Goal: Task Accomplishment & Management: Complete application form

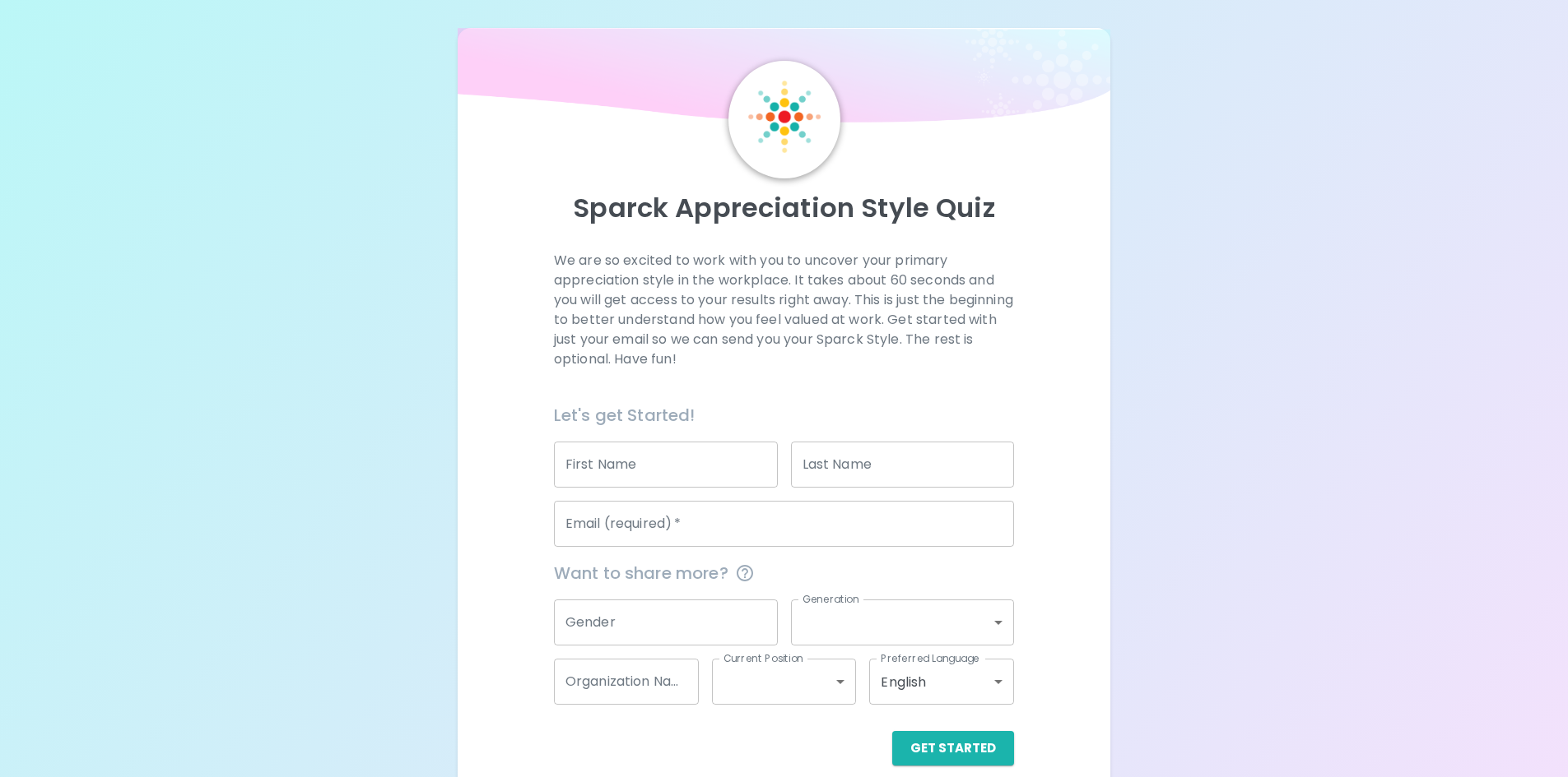
scroll to position [27, 0]
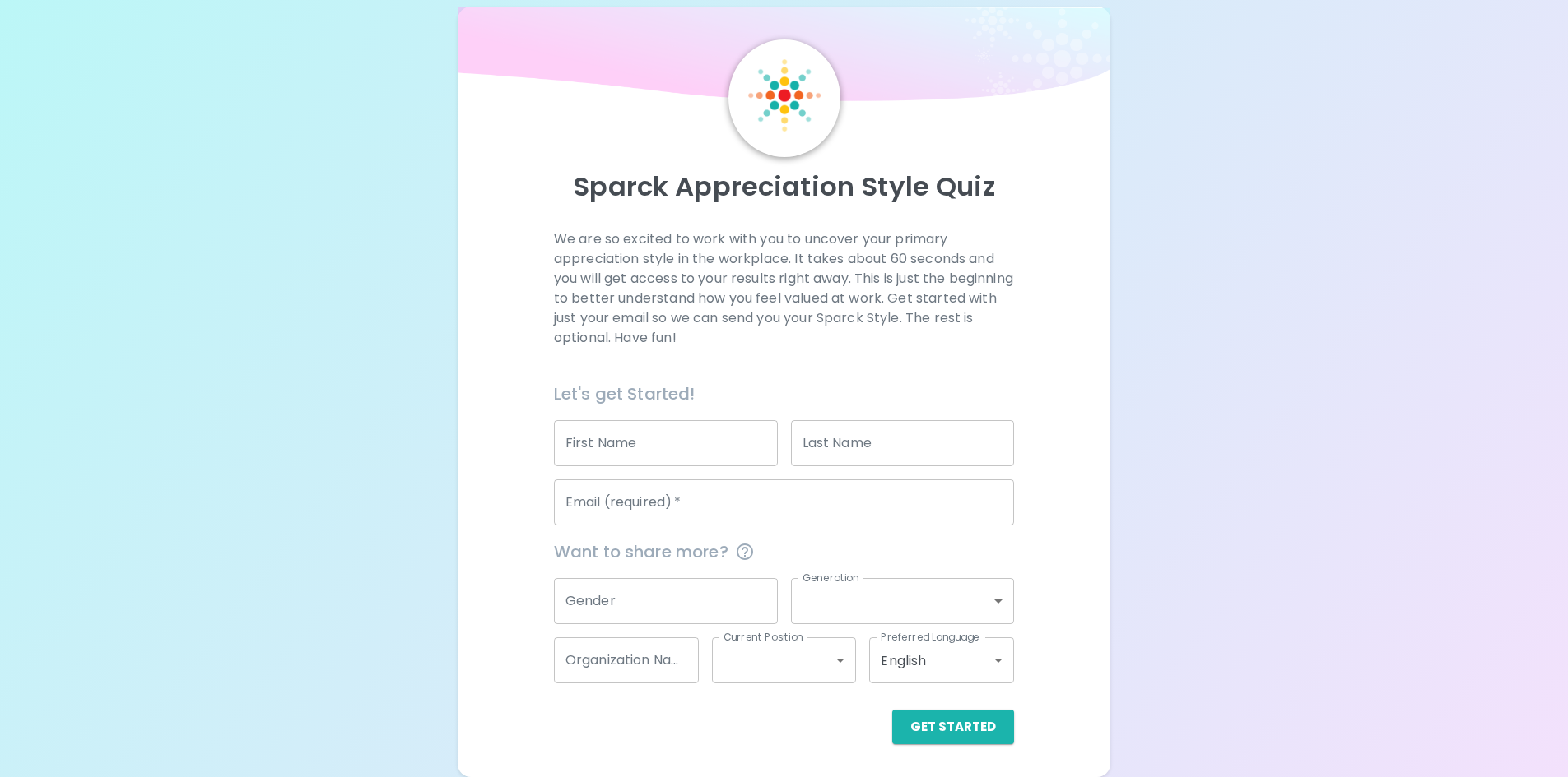
click at [625, 447] on input "First Name" at bounding box center [666, 443] width 224 height 46
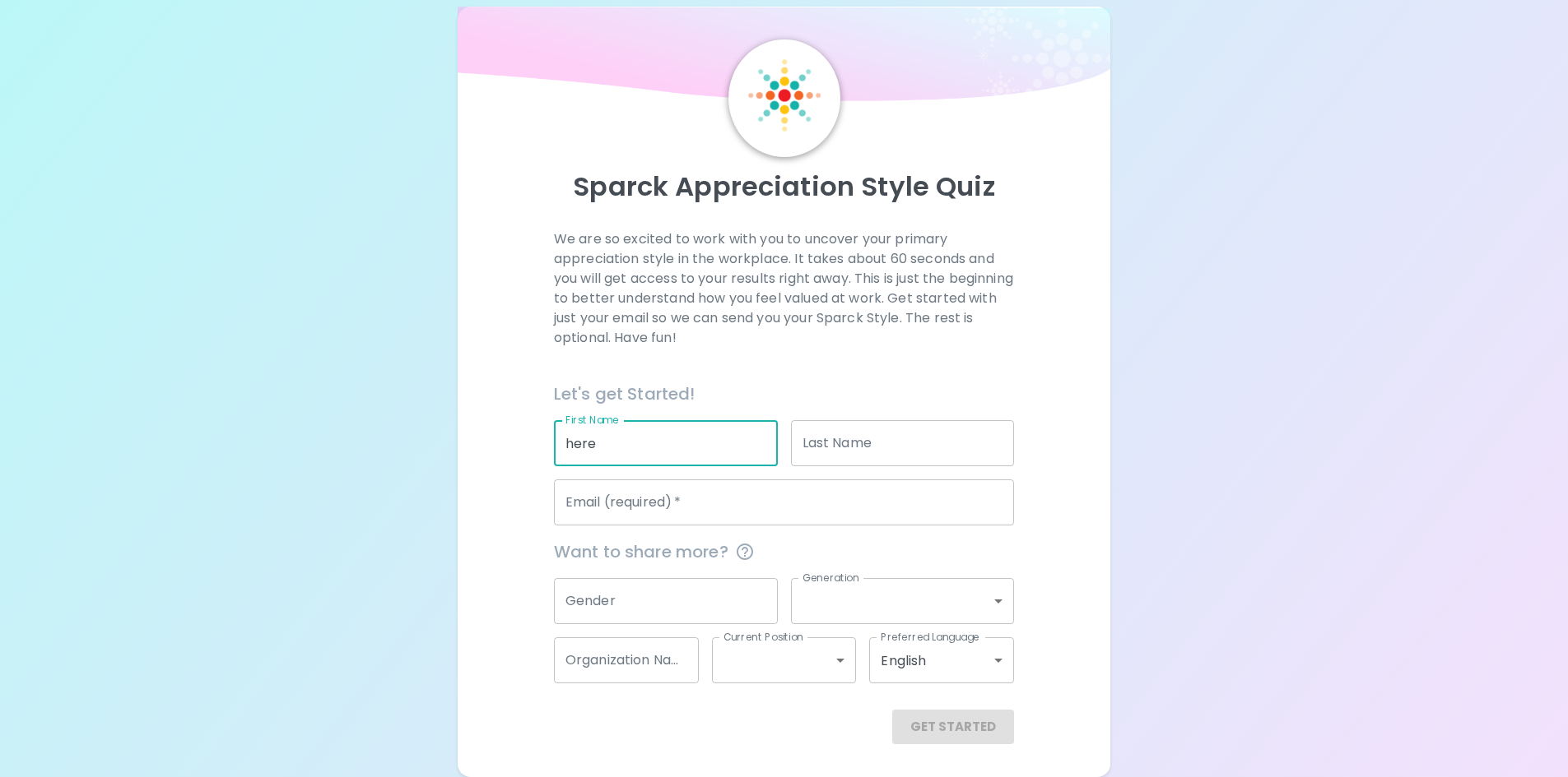
type input "here"
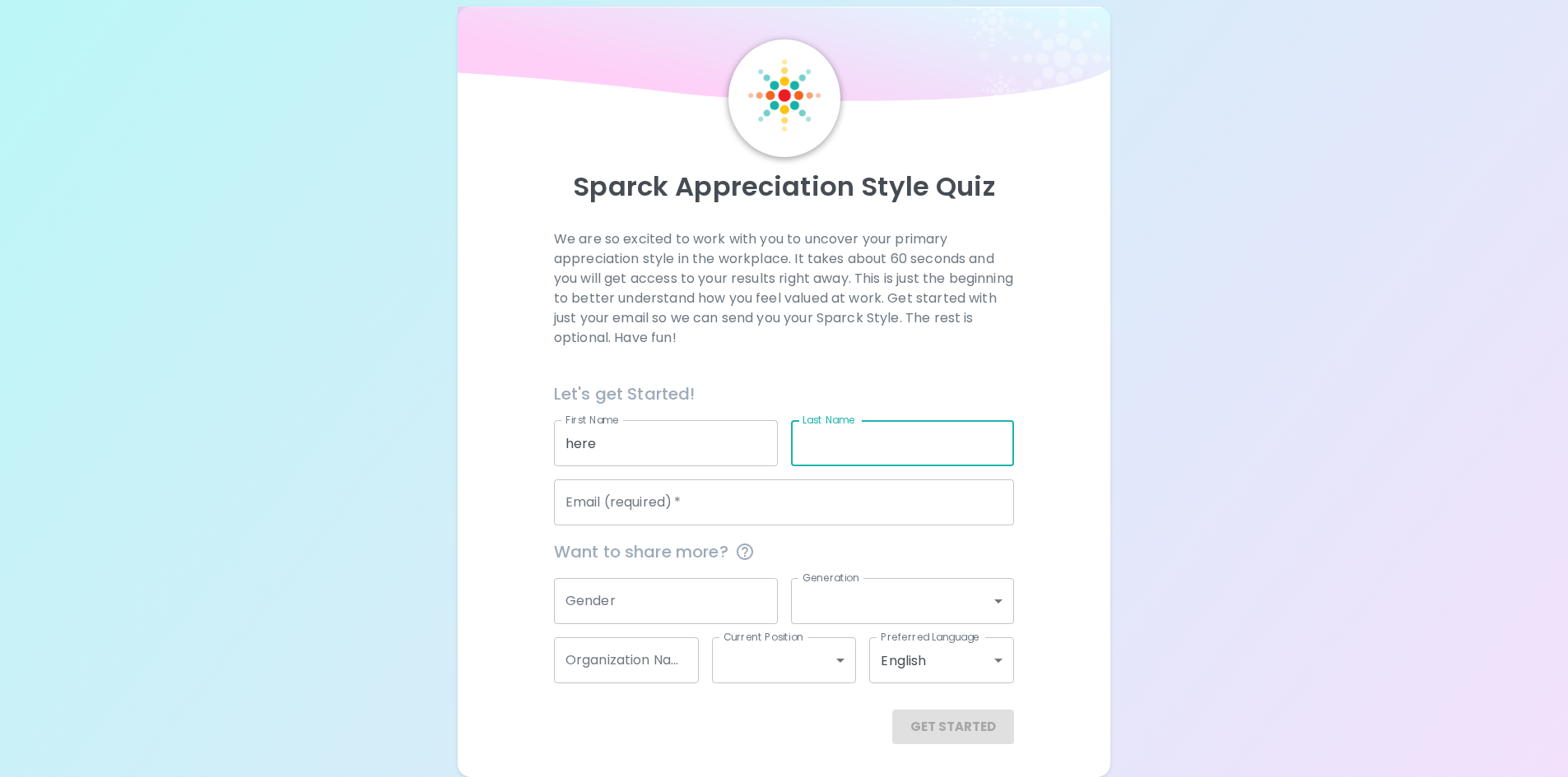
click at [942, 446] on input "Last Name" at bounding box center [903, 443] width 224 height 46
type input "names"
click at [773, 509] on input "Email (required)   *" at bounding box center [784, 502] width 460 height 46
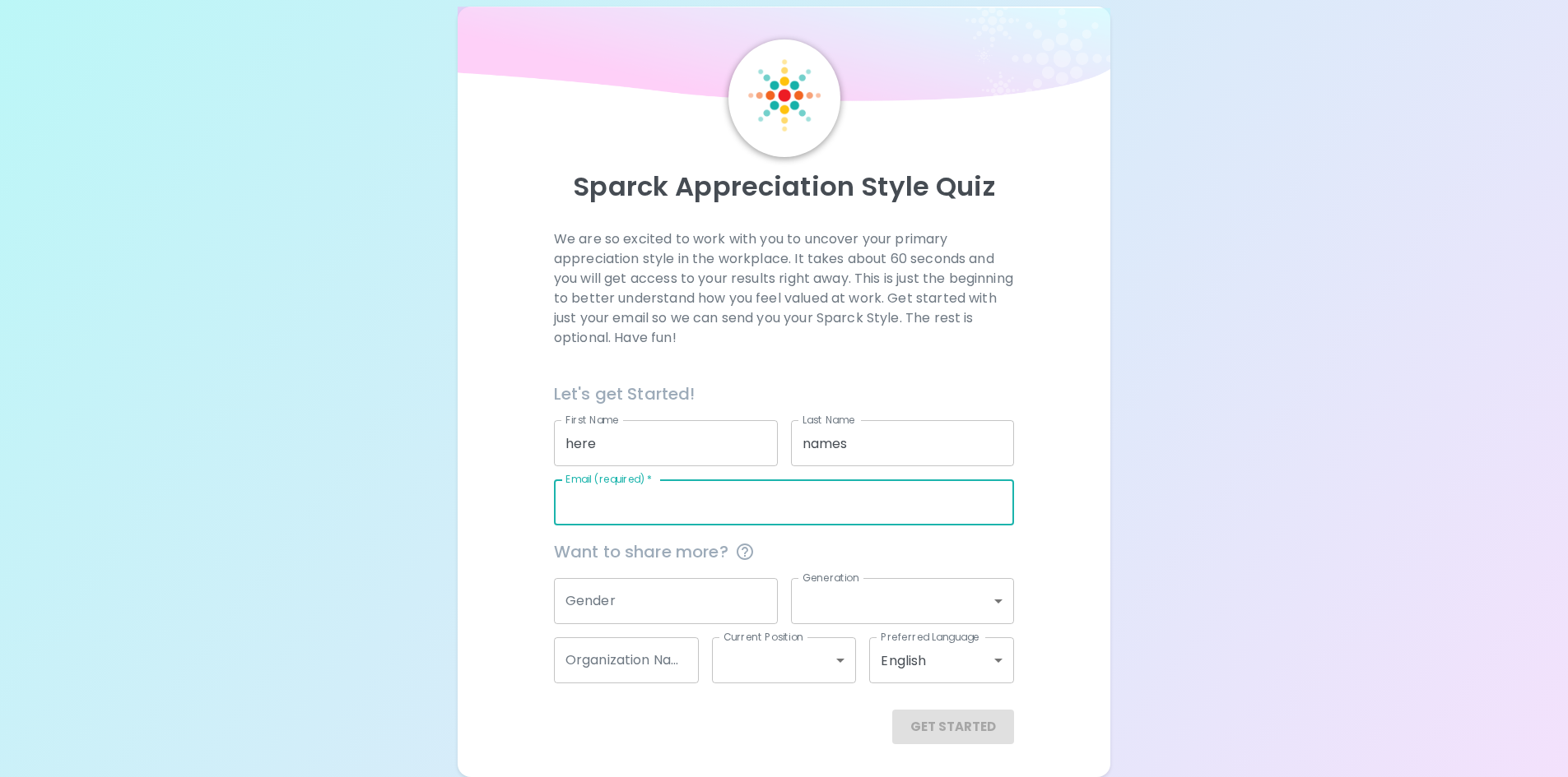
type input "[EMAIL_ADDRESS][DOMAIN_NAME]"
click at [690, 602] on input "Gender" at bounding box center [666, 601] width 224 height 46
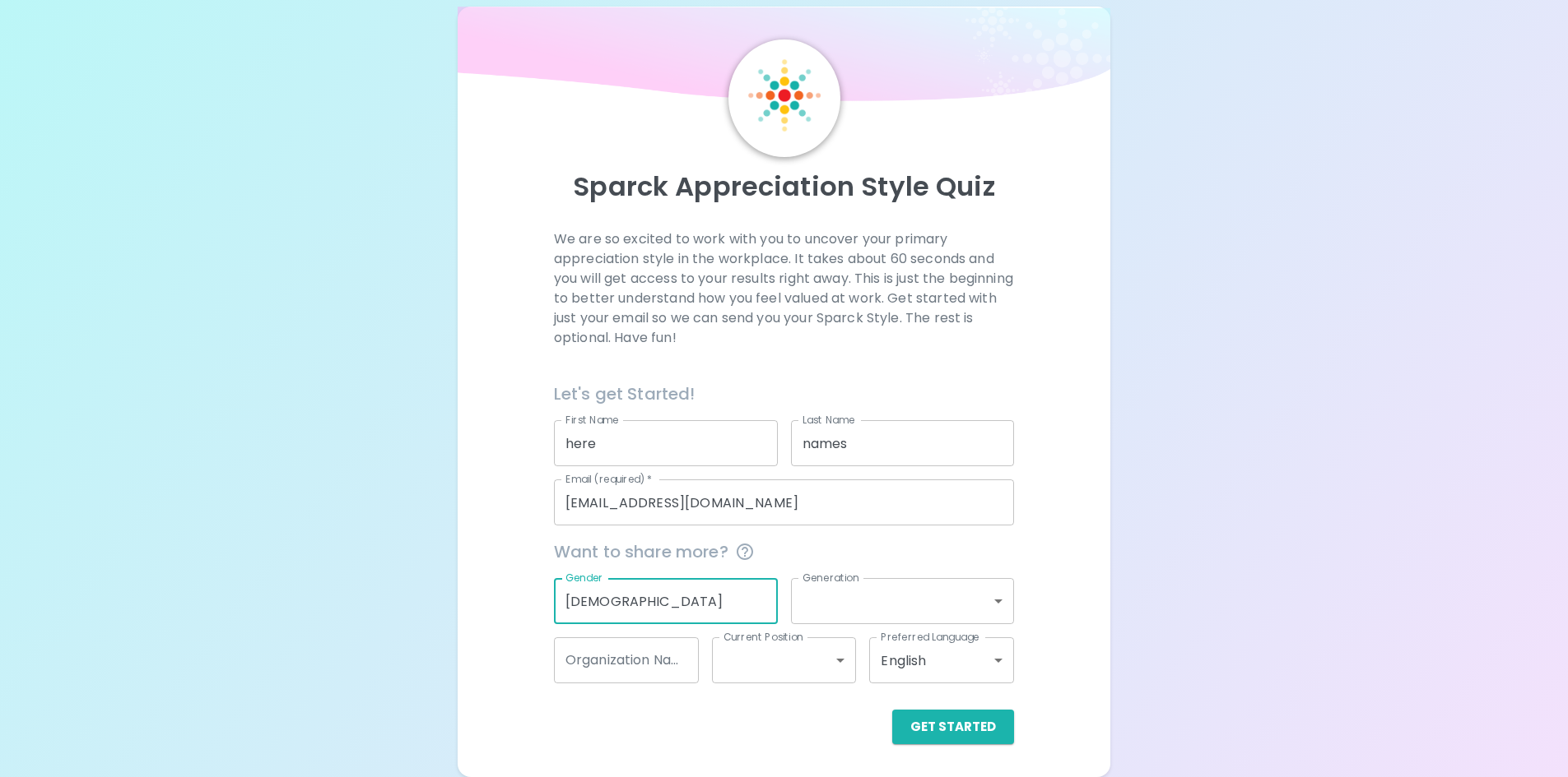
type input "[DEMOGRAPHIC_DATA]"
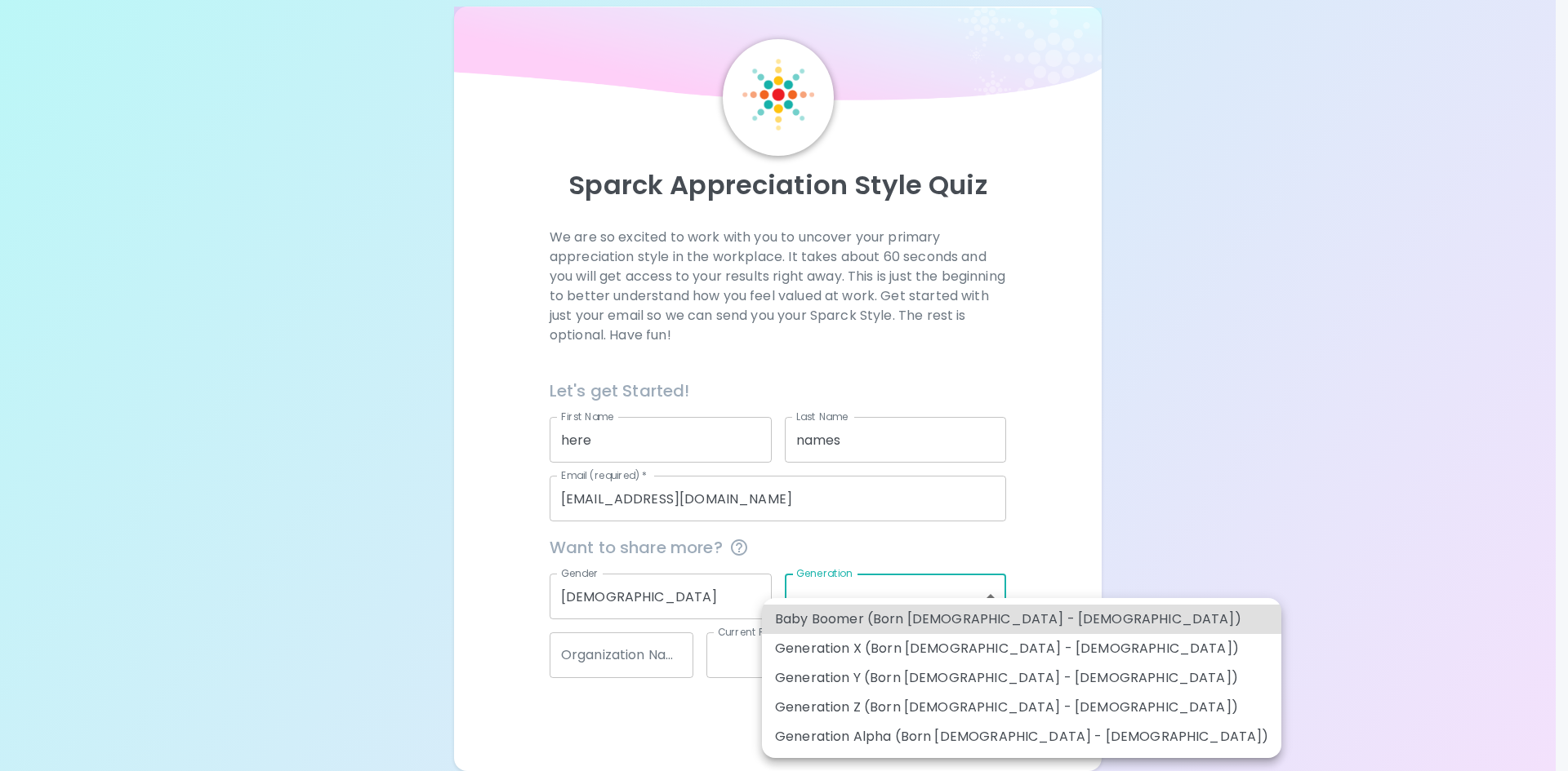
click at [905, 607] on body "Sparck Appreciation Style Quiz We are so excited to work with you to uncover yo…" at bounding box center [784, 372] width 1568 height 798
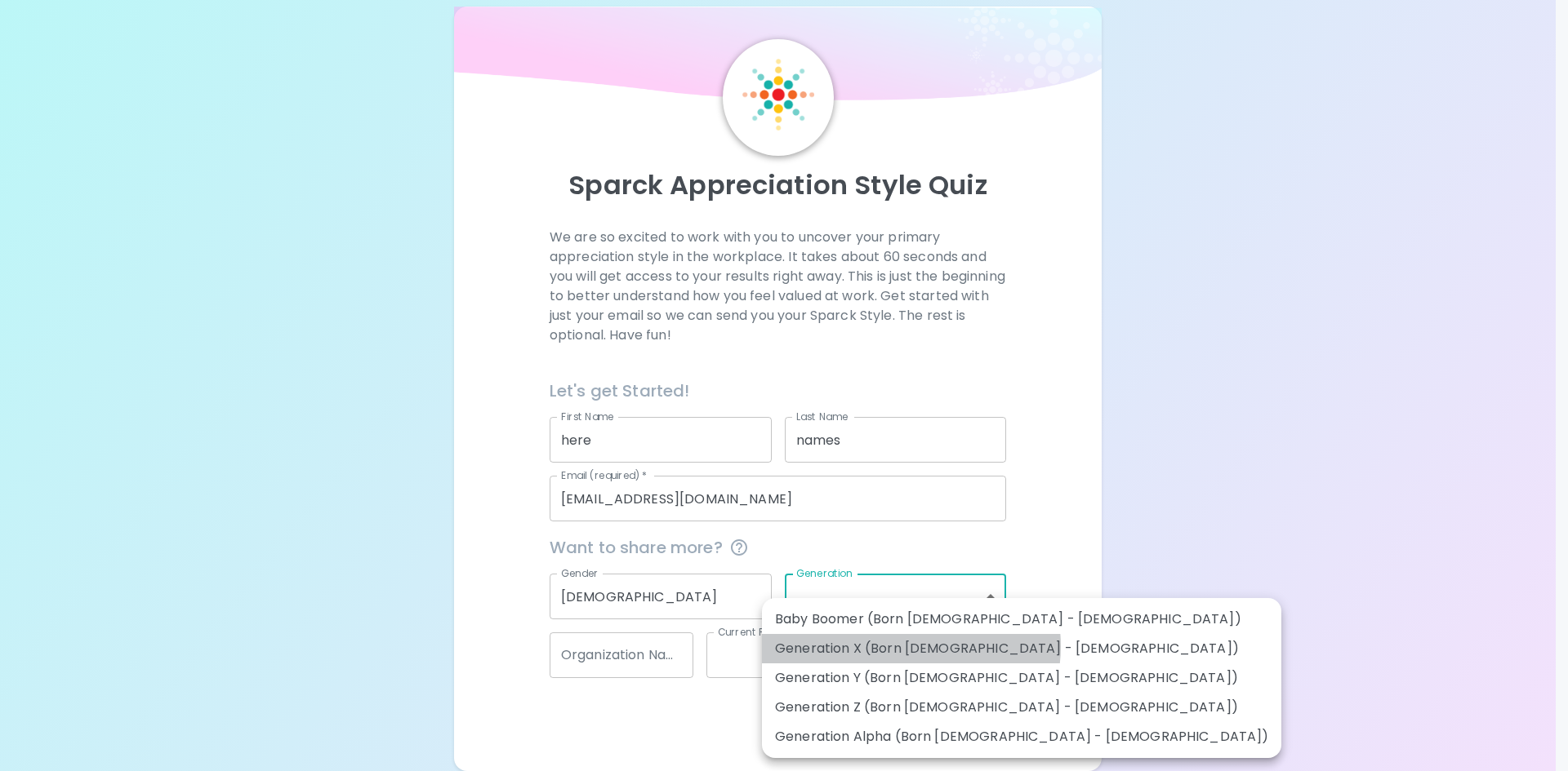
click at [910, 647] on li "Generation X (Born [DEMOGRAPHIC_DATA] - [DEMOGRAPHIC_DATA])" at bounding box center [1022, 648] width 519 height 29
type input "generation_x"
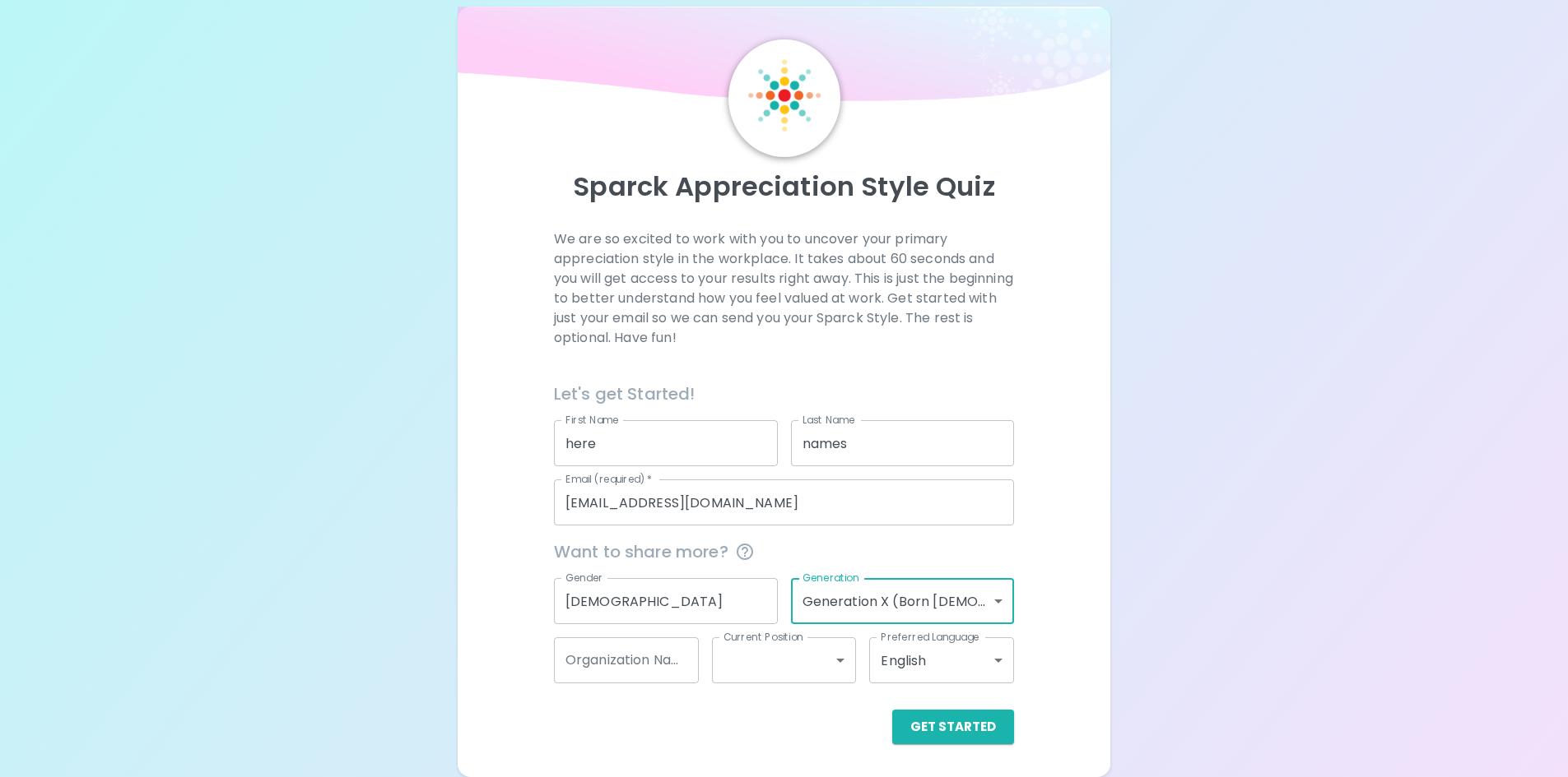
click at [678, 658] on input "Organization Name" at bounding box center [626, 660] width 145 height 46
type input "nonames"
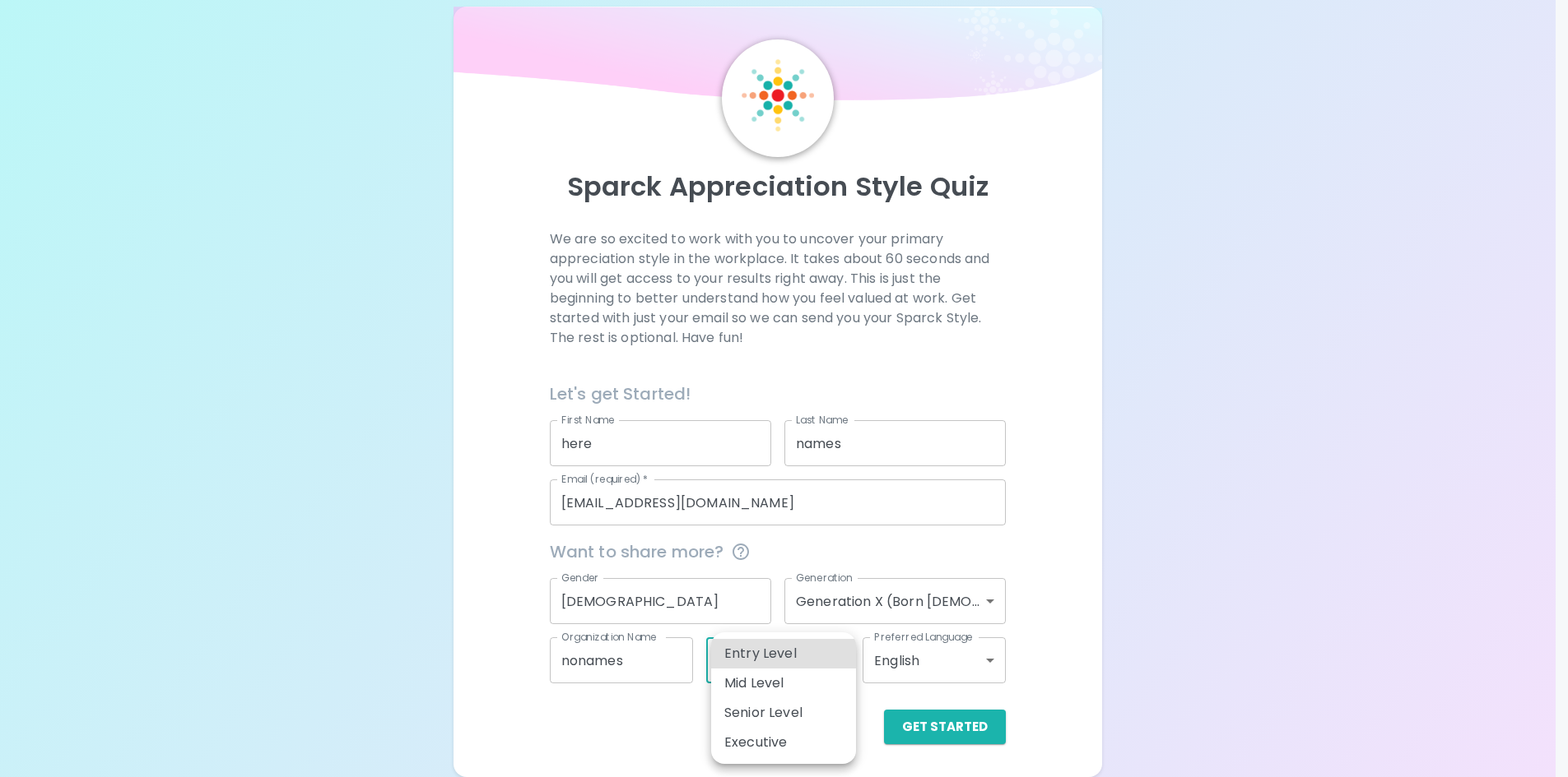
click at [816, 661] on body "Sparck Appreciation Style Quiz We are so excited to work with you to uncover yo…" at bounding box center [784, 375] width 1568 height 804
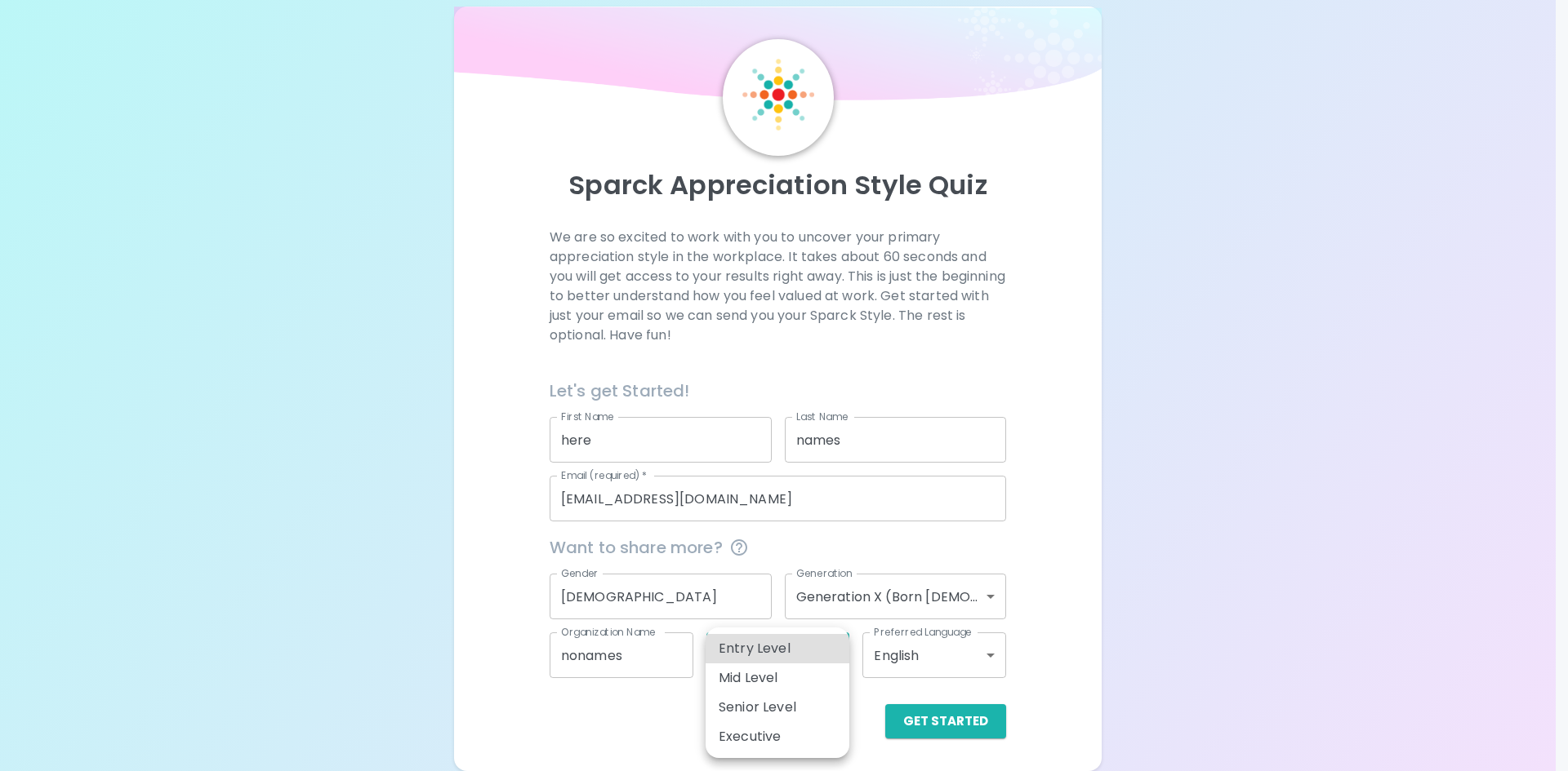
click at [765, 670] on li "Mid Level" at bounding box center [777, 678] width 143 height 29
type input "mid_level"
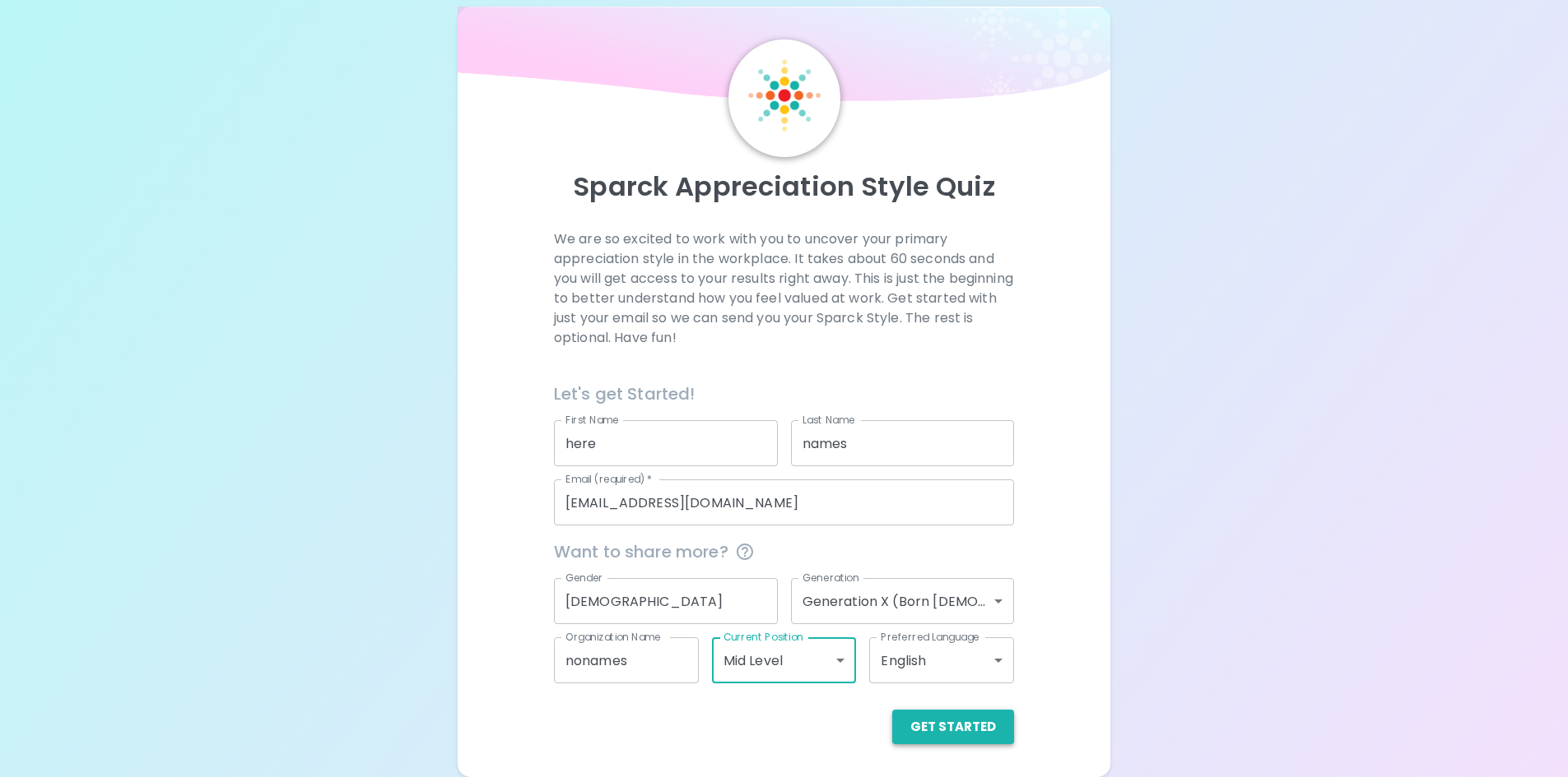
click at [957, 731] on button "Get Started" at bounding box center [953, 727] width 122 height 34
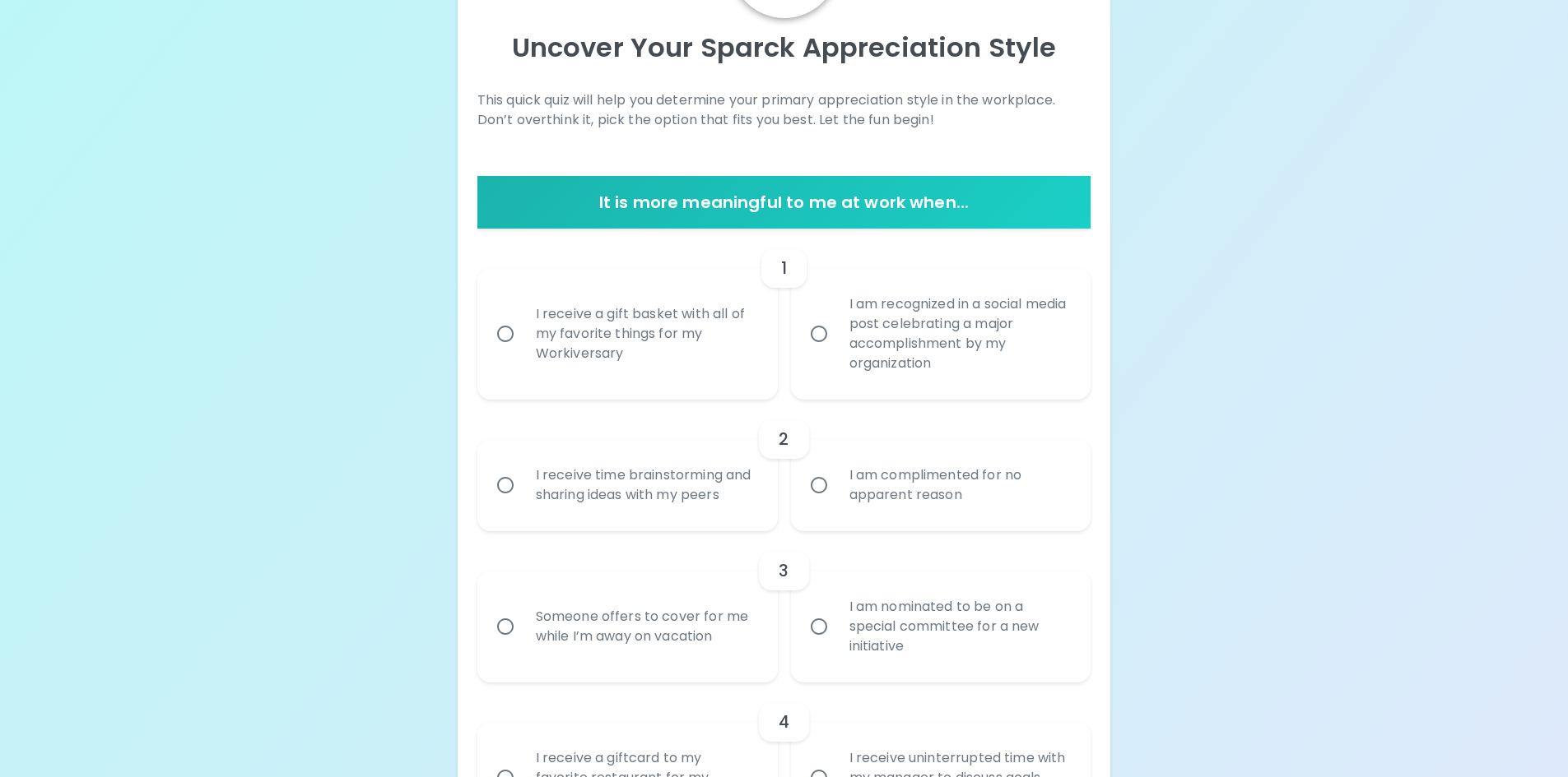
scroll to position [0, 0]
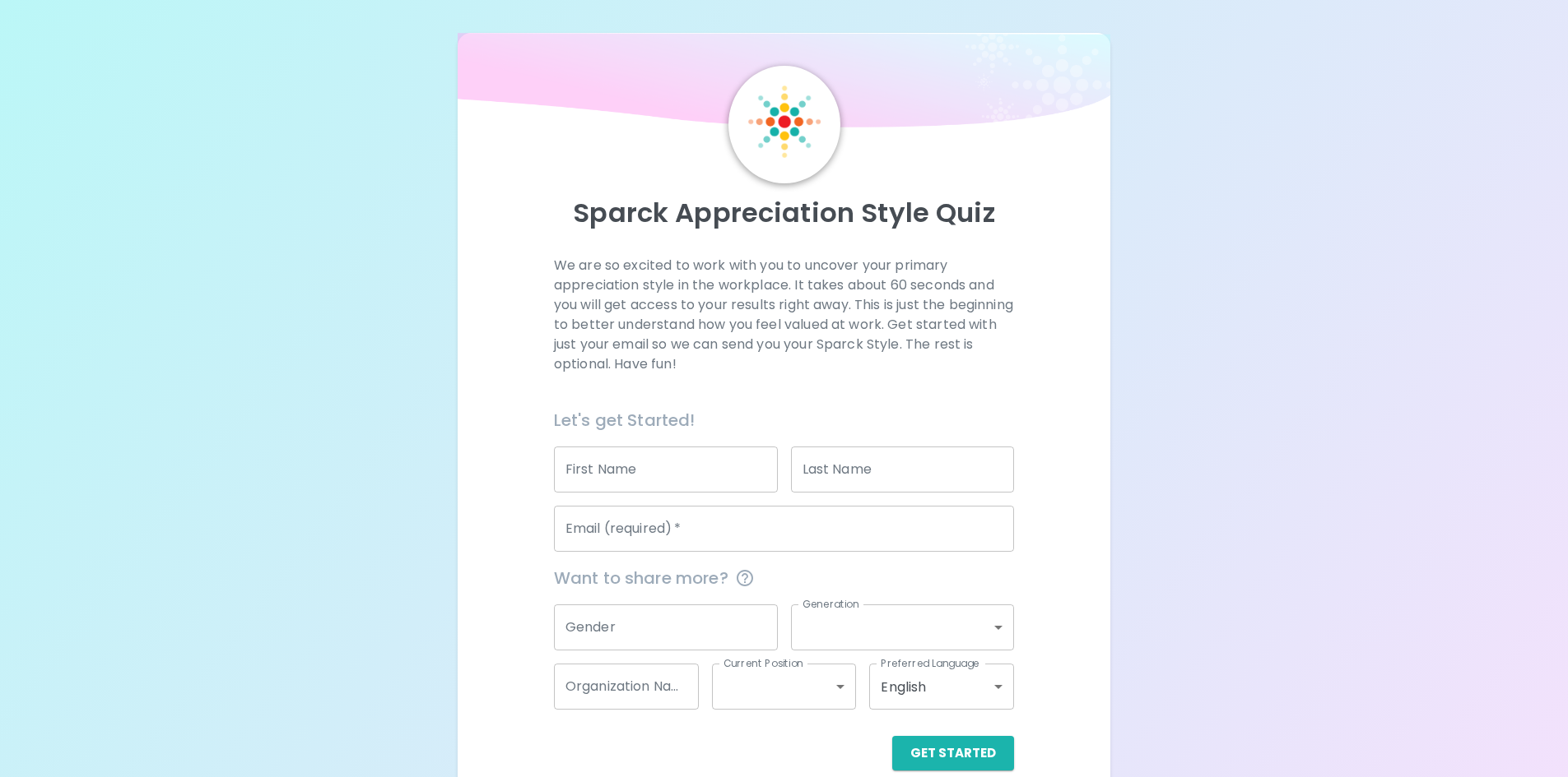
click at [826, 215] on p "Sparck Appreciation Style Quiz" at bounding box center [784, 212] width 614 height 33
drag, startPoint x: 681, startPoint y: 214, endPoint x: 939, endPoint y: 215, distance: 258.0
click at [939, 215] on p "Sparck Appreciation Style Quiz" at bounding box center [784, 212] width 614 height 33
copy p "Appreciation Style"
